Goal: Information Seeking & Learning: Learn about a topic

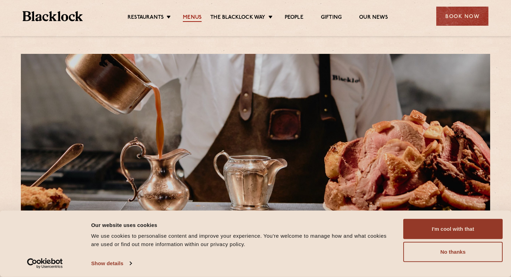
click at [192, 19] on link "Menus" at bounding box center [192, 18] width 19 height 8
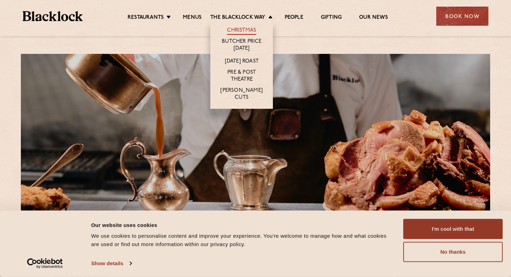
click at [246, 28] on link "Christmas" at bounding box center [241, 31] width 29 height 8
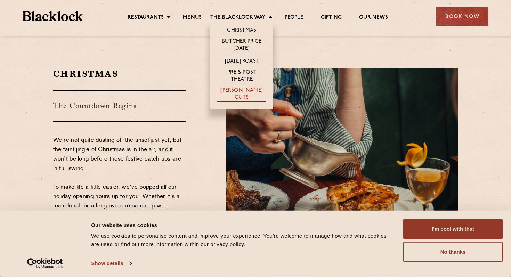
click at [242, 93] on link "[PERSON_NAME] Cuts" at bounding box center [241, 94] width 49 height 15
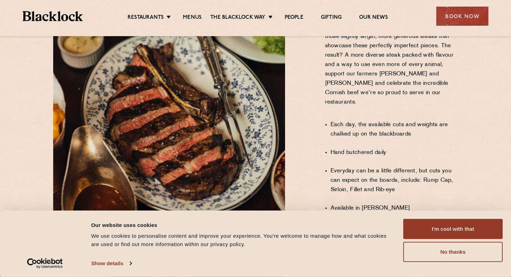
scroll to position [456, 0]
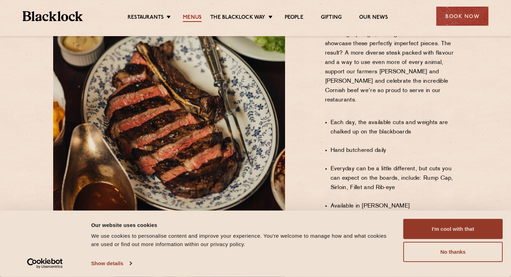
click at [192, 18] on link "Menus" at bounding box center [192, 18] width 19 height 8
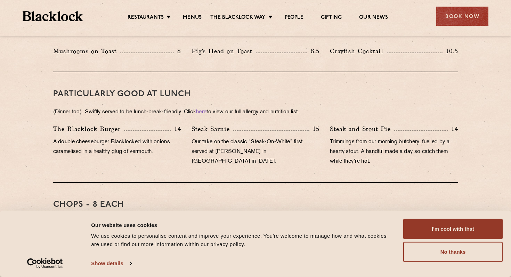
scroll to position [410, 0]
click at [207, 109] on link "here" at bounding box center [201, 111] width 10 height 5
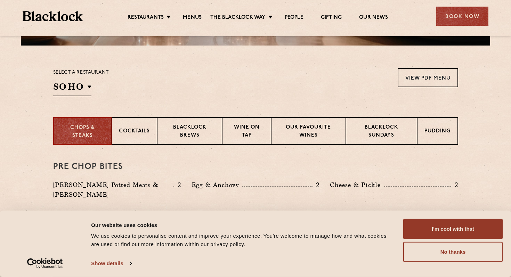
scroll to position [0, 0]
